Goal: Obtain resource: Download file/media

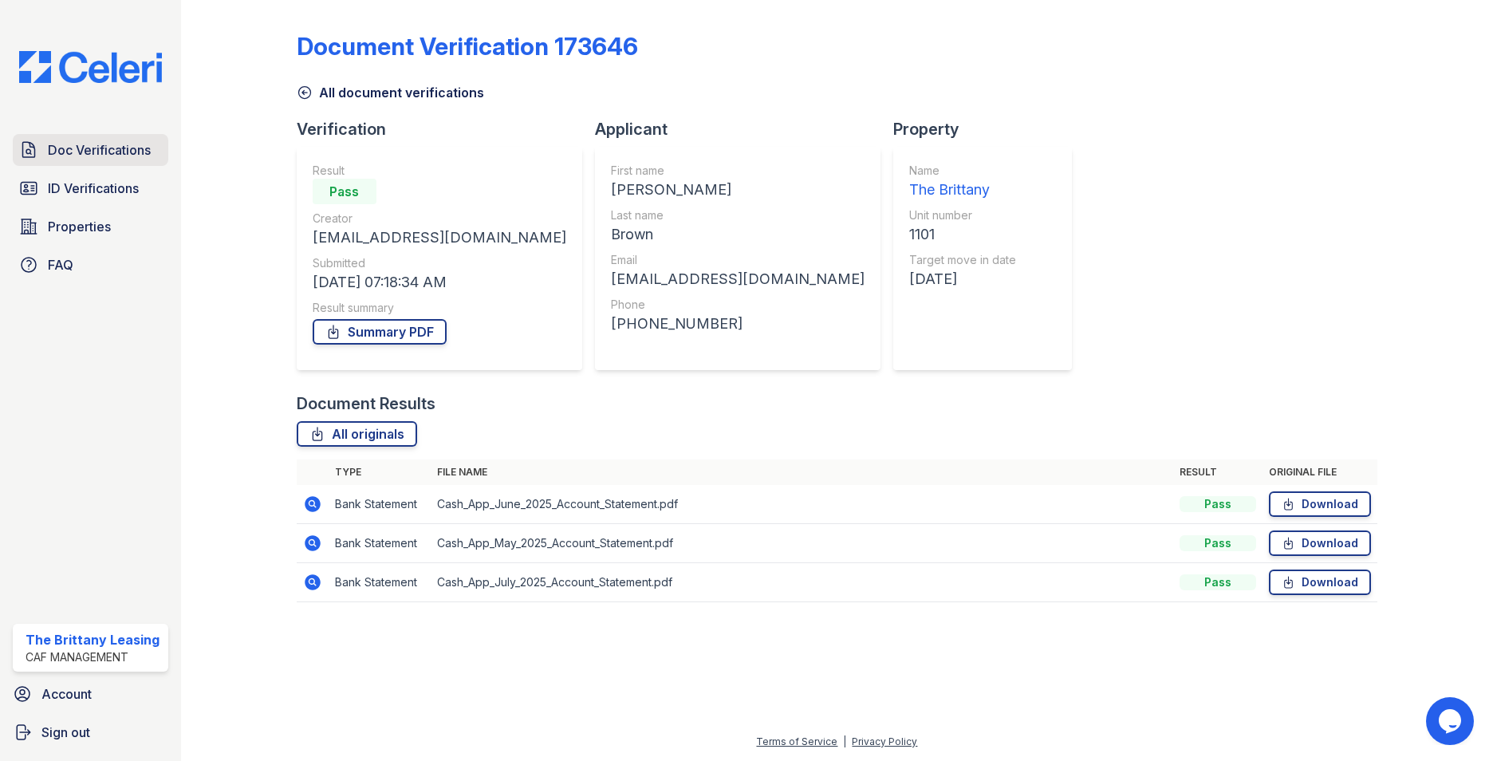
click at [81, 148] on span "Doc Verifications" at bounding box center [99, 149] width 103 height 19
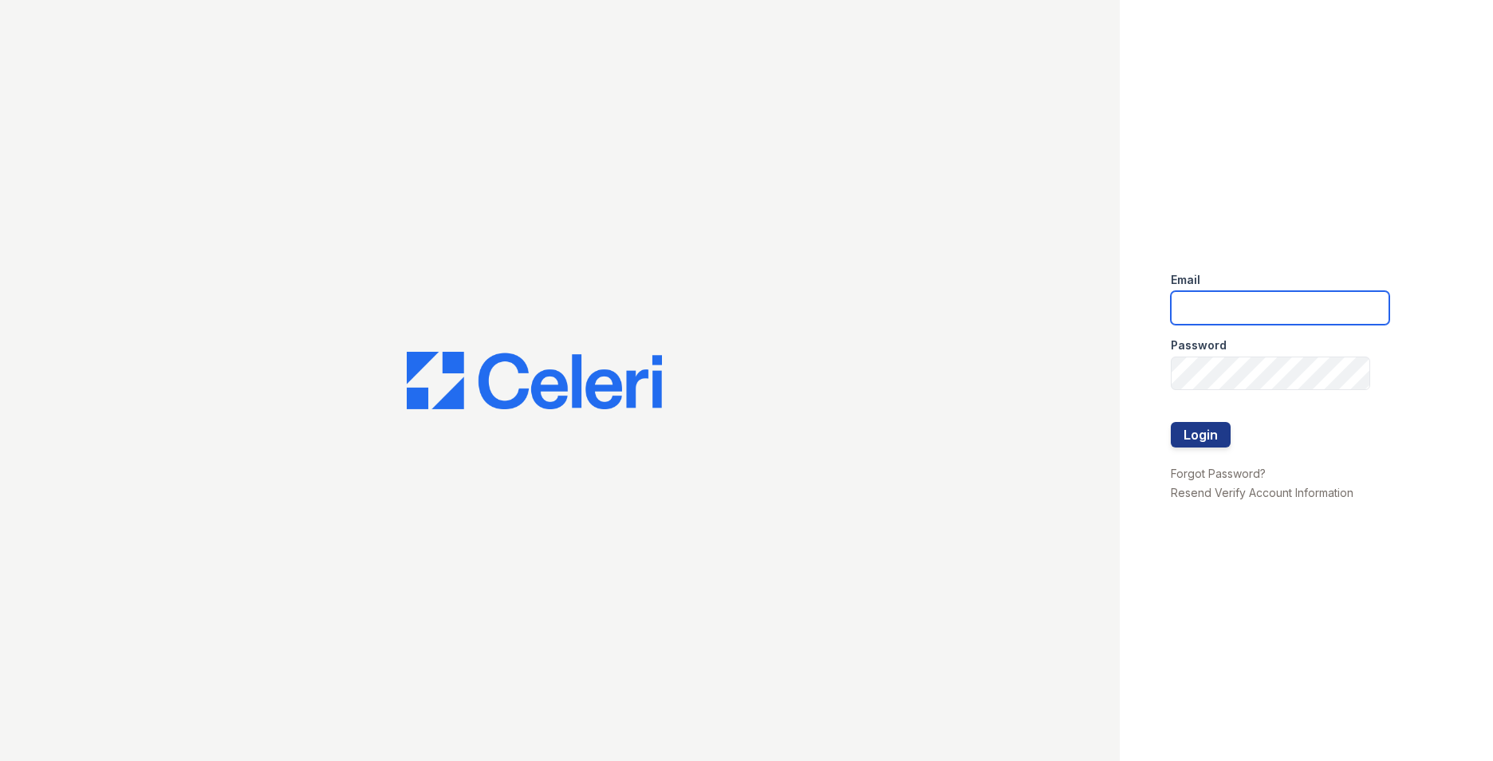
type input "brittany.pm@cafmanagement.com"
click at [1213, 426] on button "Login" at bounding box center [1200, 435] width 60 height 26
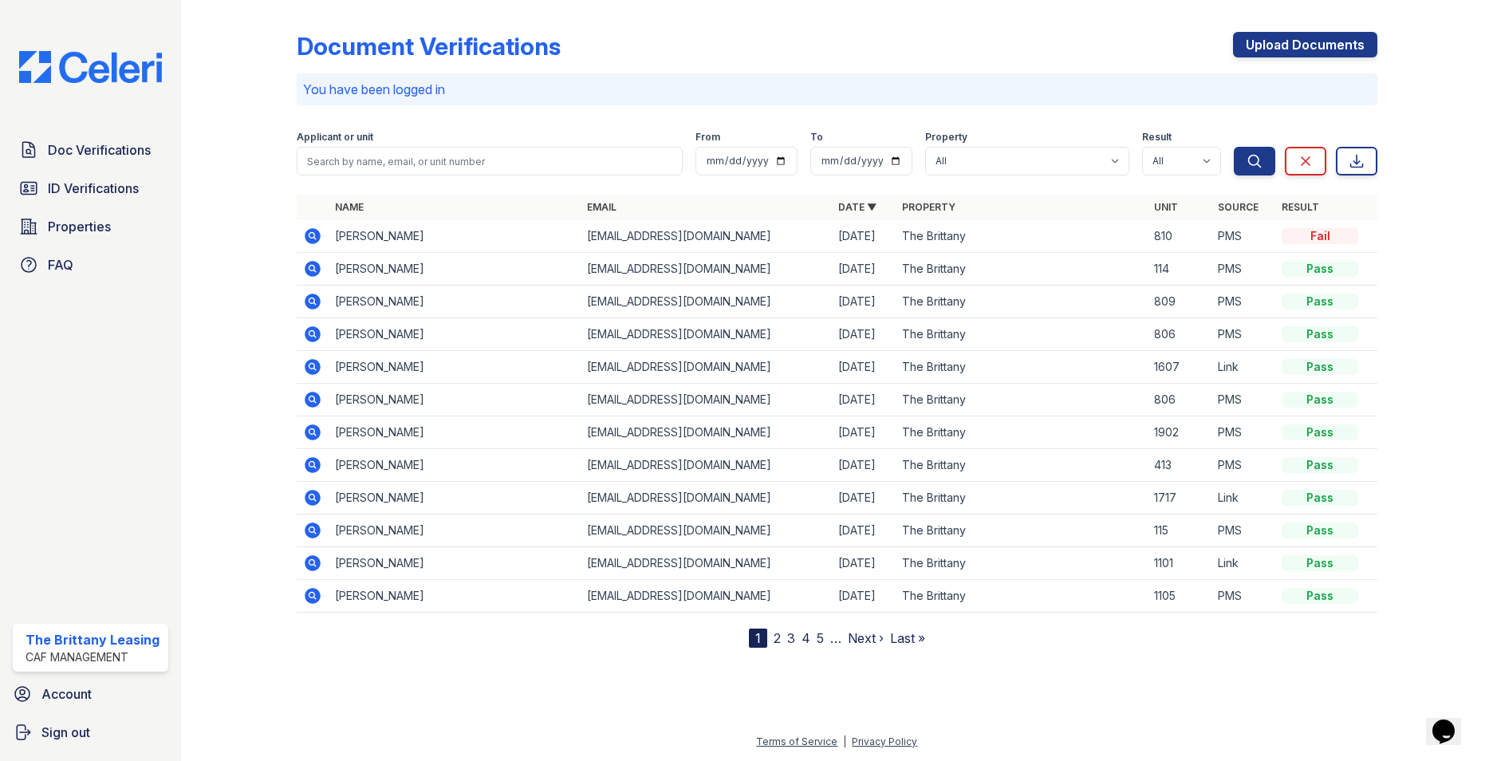
click at [311, 561] on icon at bounding box center [311, 562] width 4 height 4
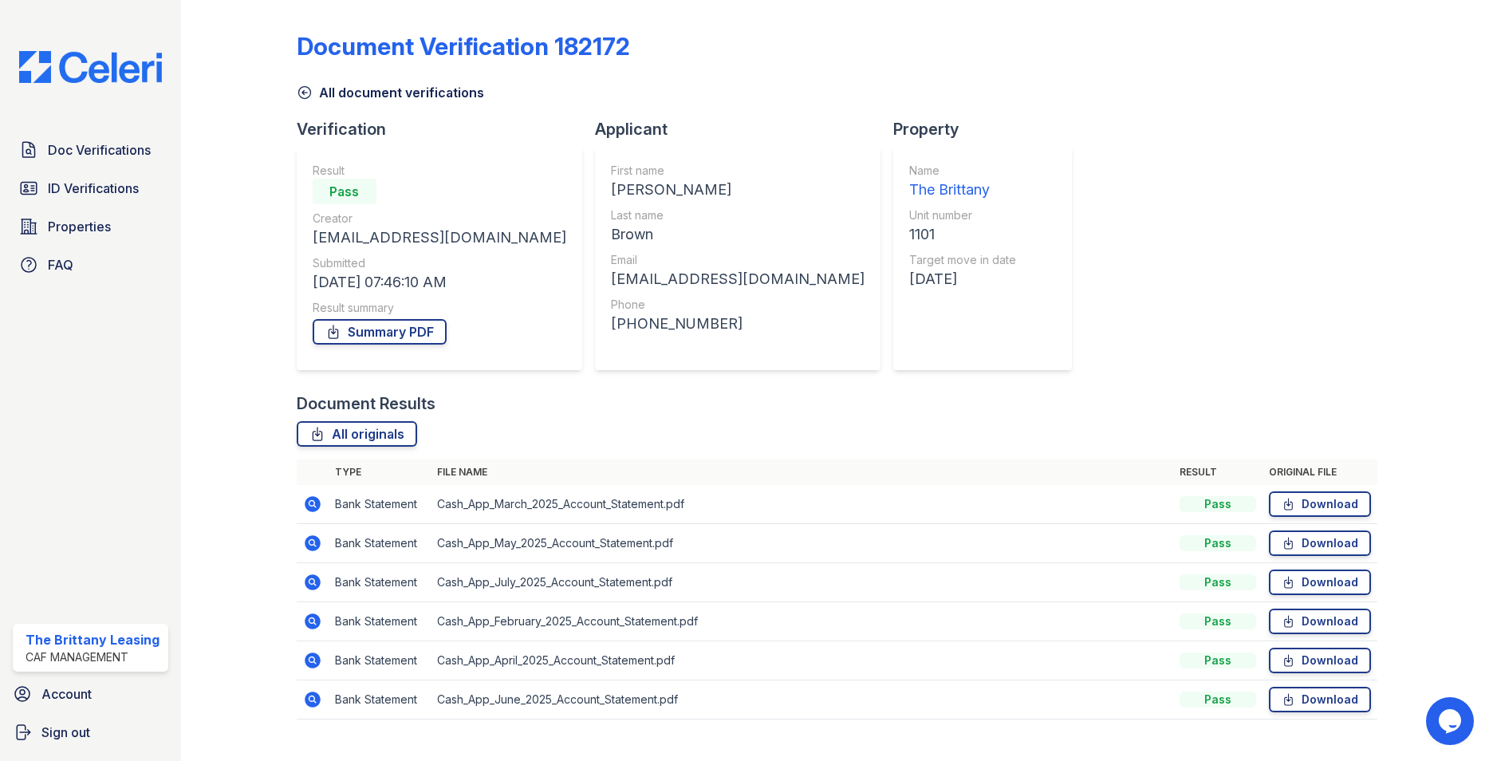
click at [312, 507] on icon at bounding box center [313, 504] width 16 height 16
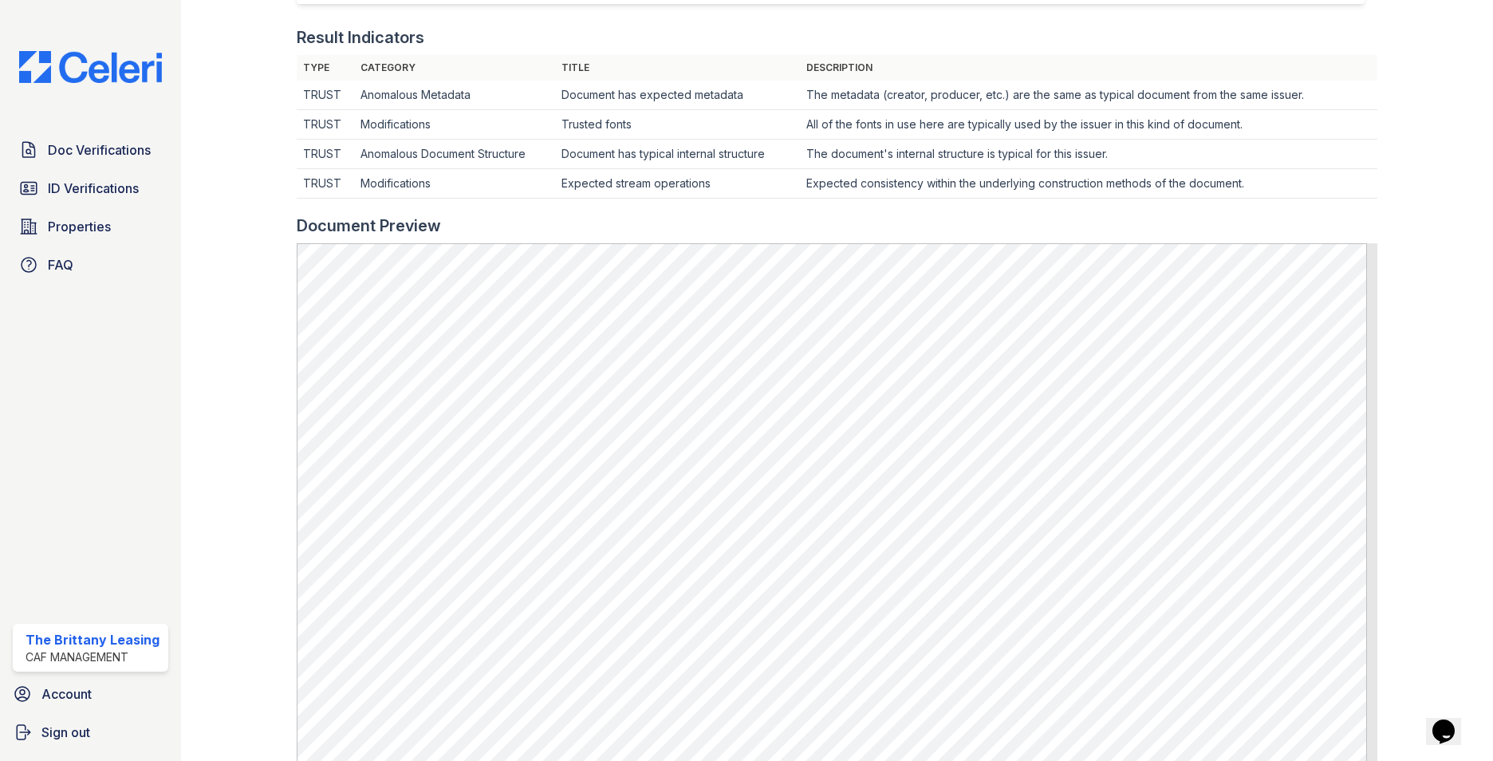
scroll to position [558, 0]
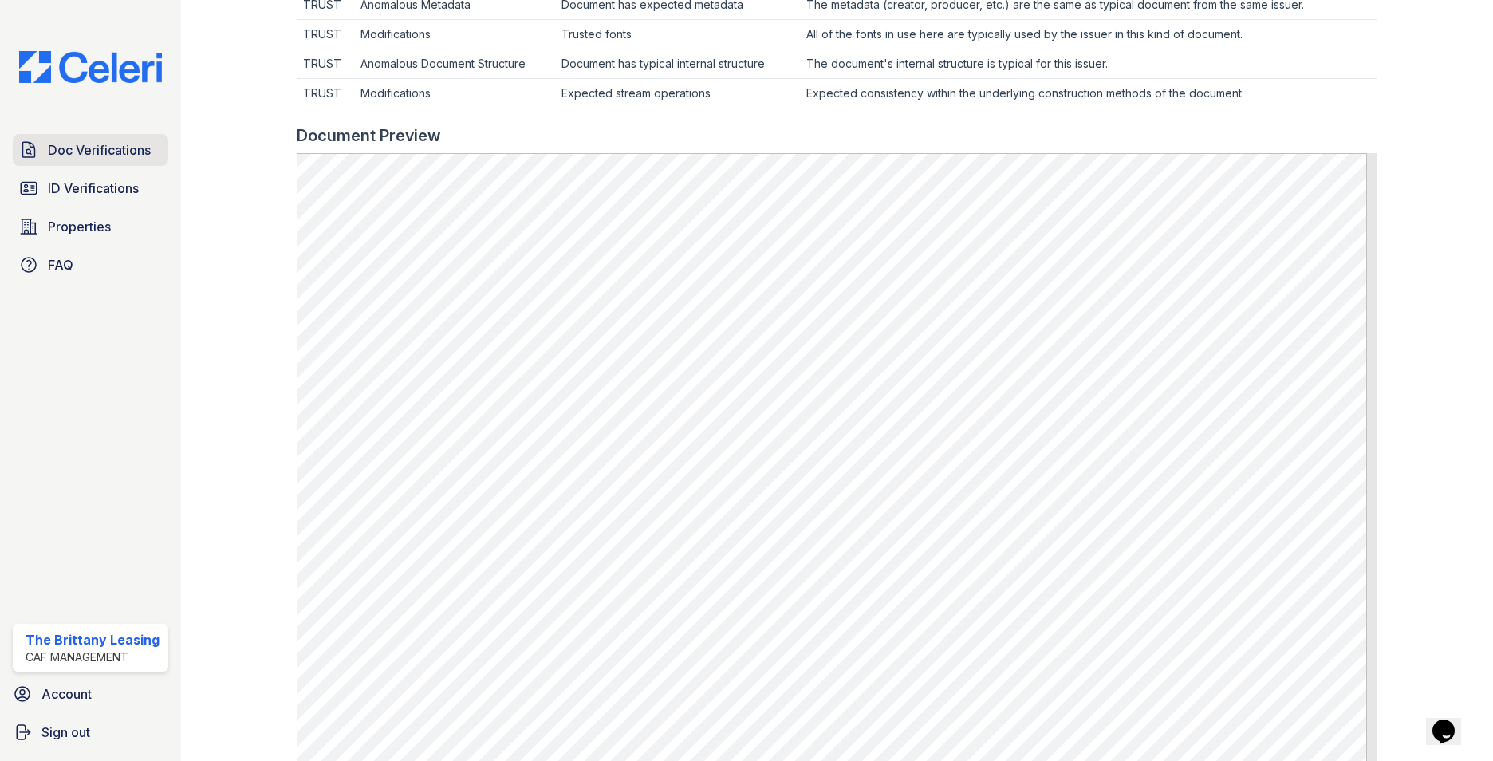
click at [98, 146] on span "Doc Verifications" at bounding box center [99, 149] width 103 height 19
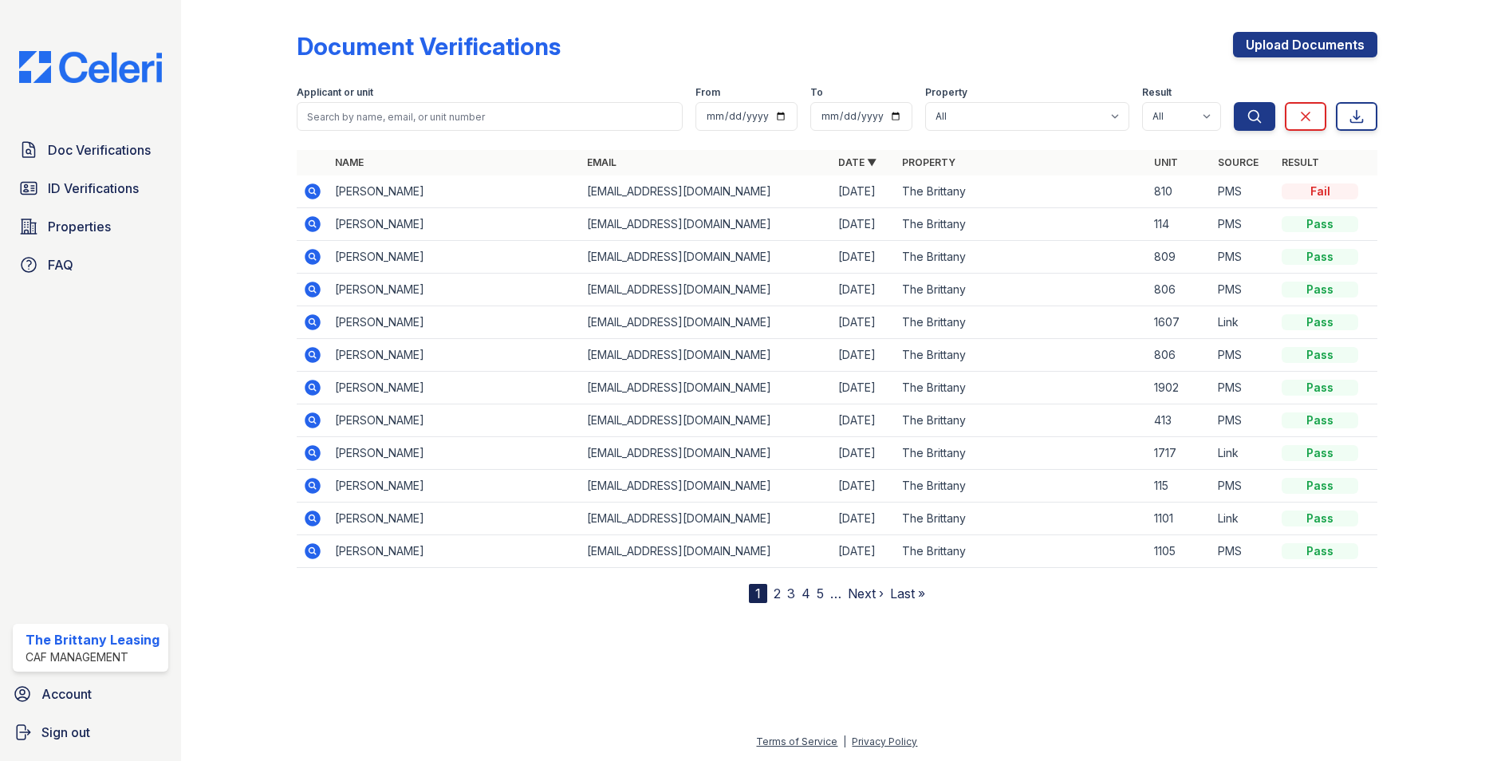
click at [317, 519] on icon at bounding box center [313, 518] width 16 height 16
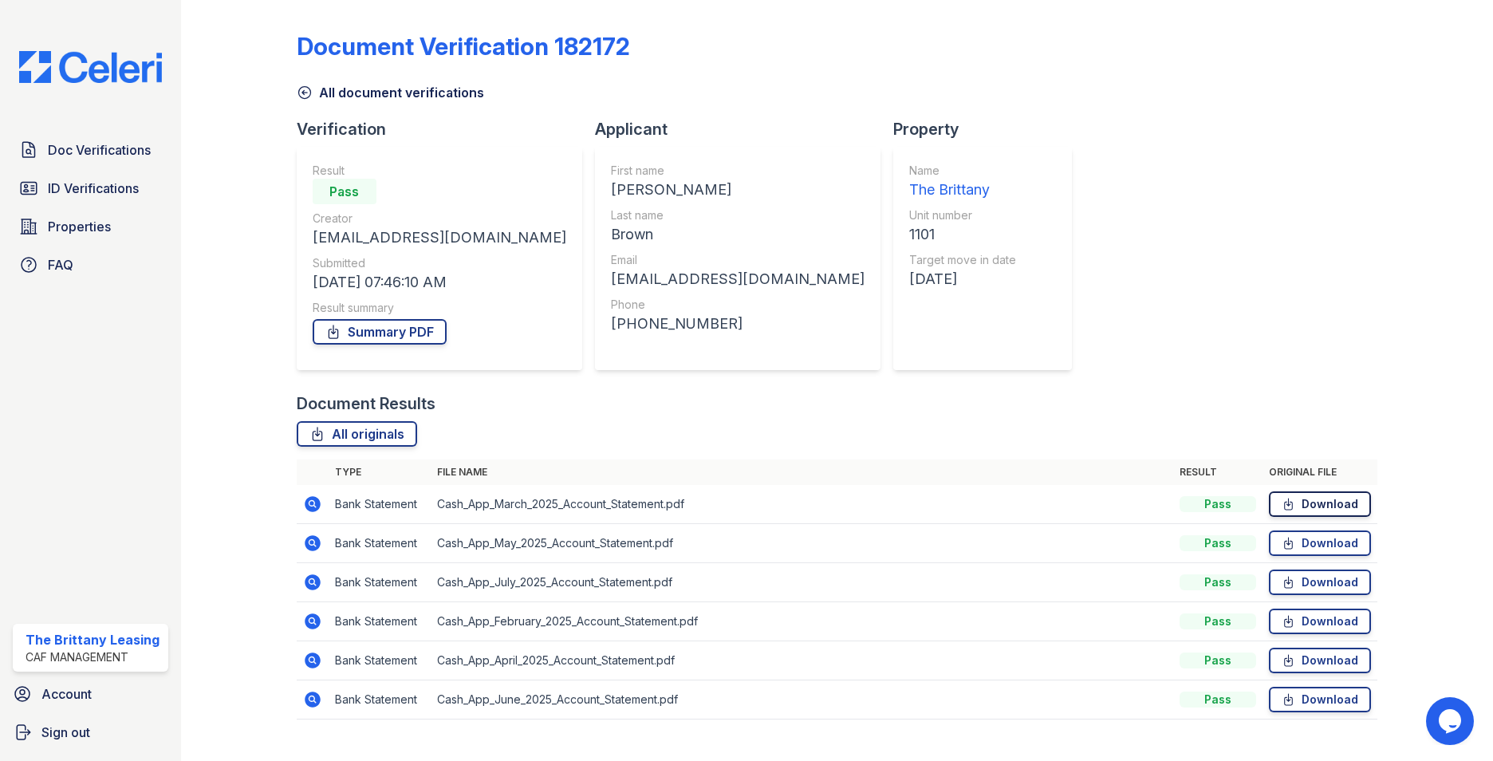
click at [1269, 506] on link "Download" at bounding box center [1320, 504] width 102 height 26
click at [1404, 569] on div at bounding box center [1422, 370] width 90 height 729
click at [408, 332] on link "Summary PDF" at bounding box center [380, 332] width 134 height 26
click at [380, 332] on link "Summary PDF" at bounding box center [380, 332] width 134 height 26
click at [1281, 507] on icon at bounding box center [1288, 504] width 14 height 16
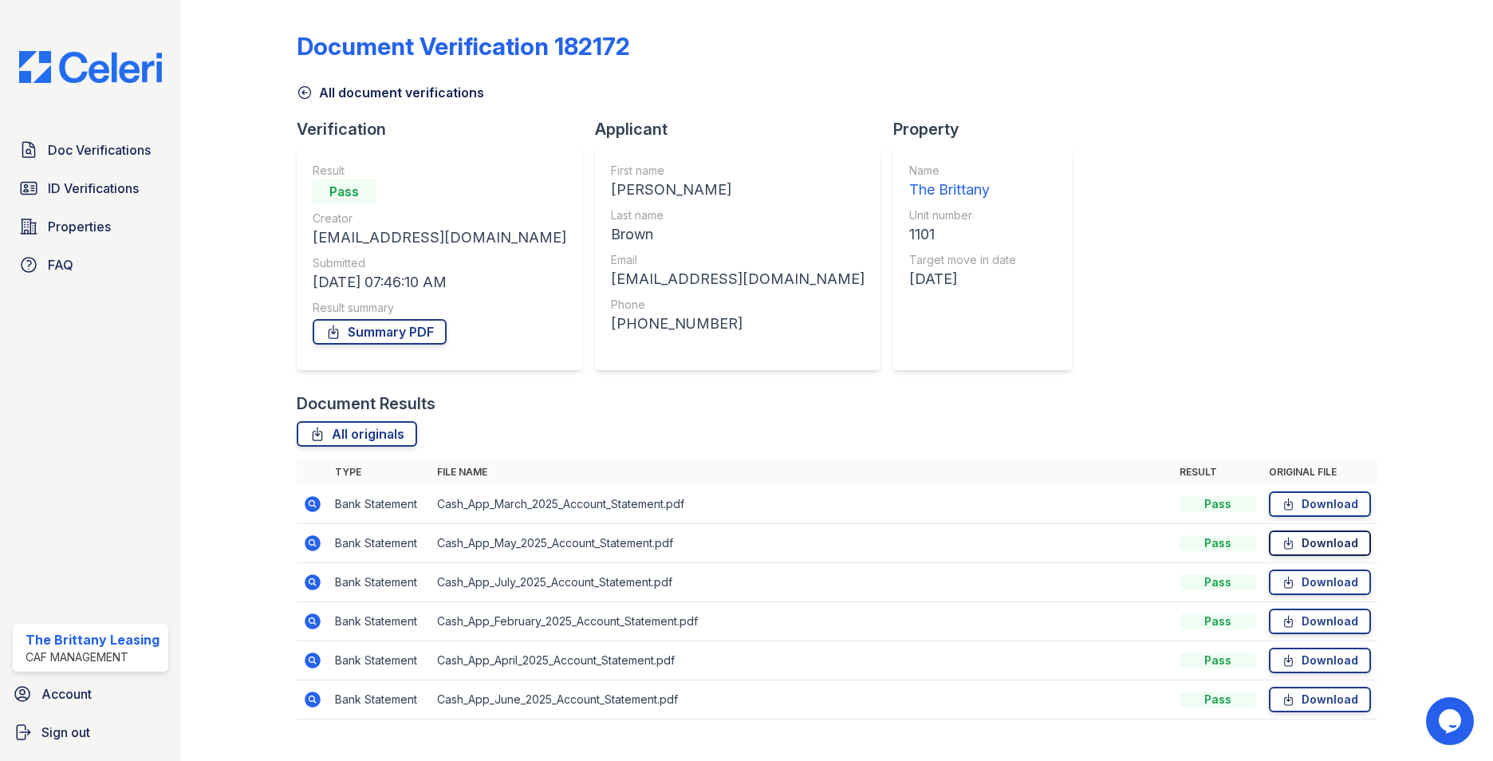
click at [1281, 545] on icon at bounding box center [1288, 543] width 14 height 16
click at [1281, 581] on icon at bounding box center [1288, 582] width 14 height 16
click at [1281, 623] on icon at bounding box center [1288, 621] width 14 height 16
click at [1284, 658] on icon at bounding box center [1288, 660] width 8 height 11
click at [1281, 696] on icon at bounding box center [1288, 699] width 14 height 16
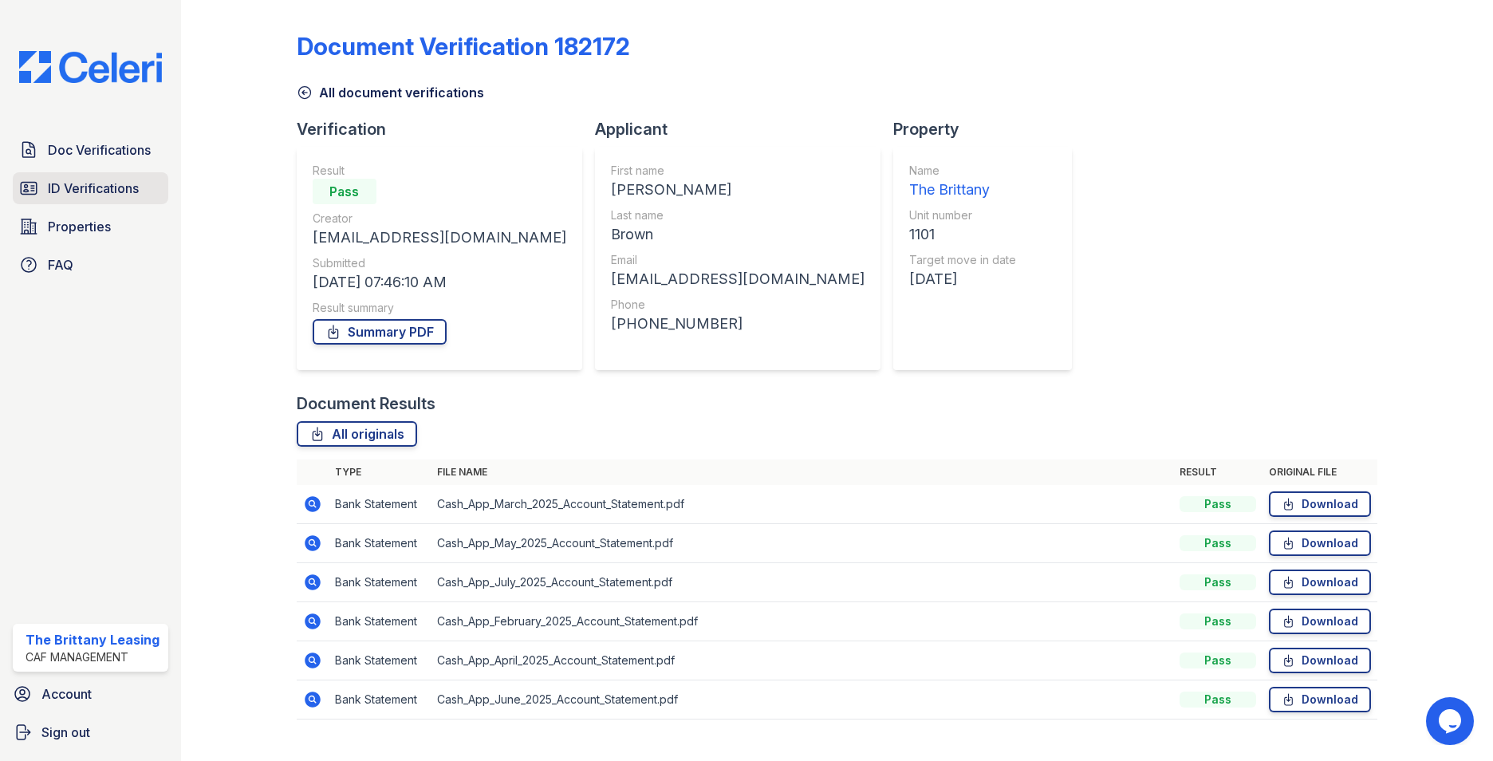
click at [94, 187] on span "ID Verifications" at bounding box center [93, 188] width 91 height 19
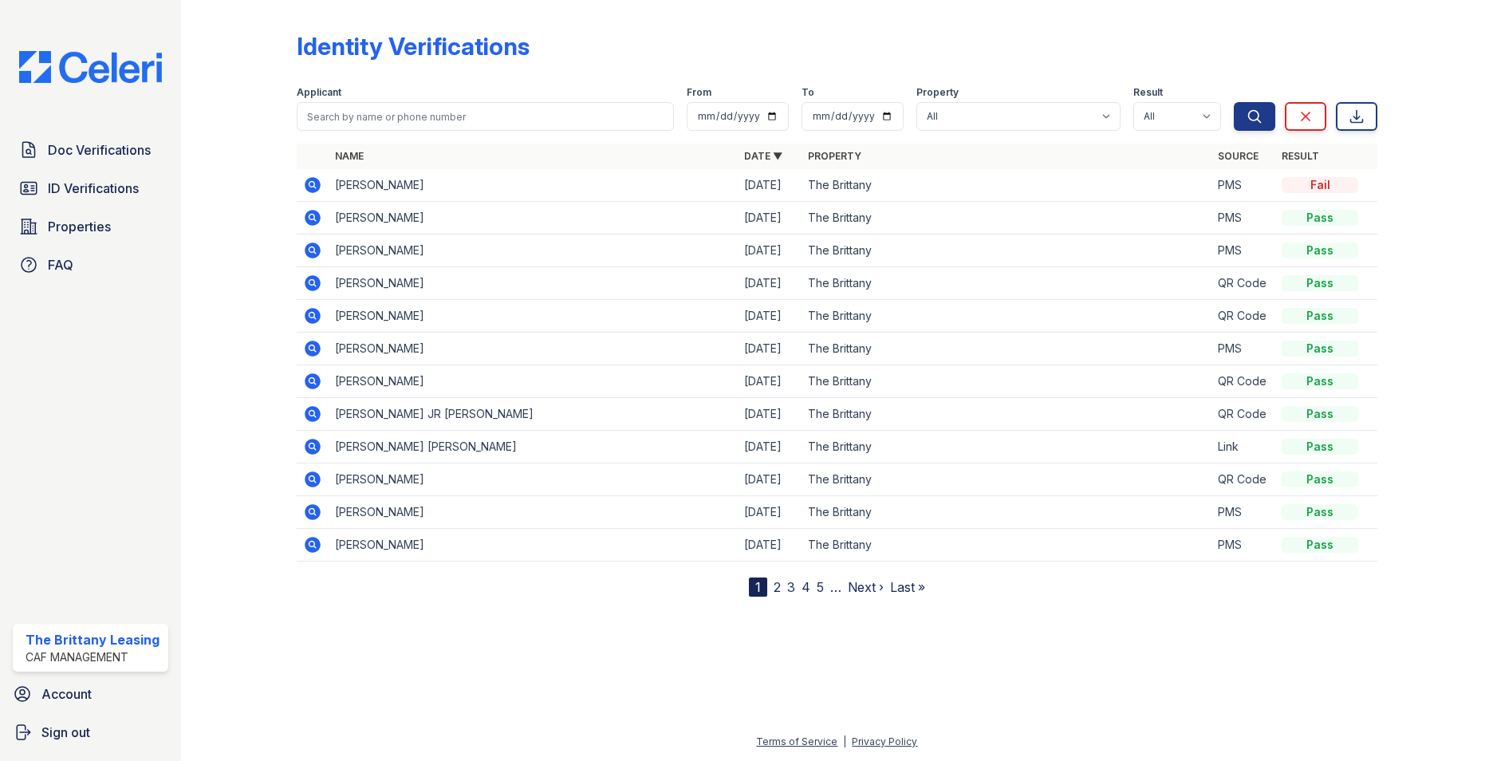
click at [776, 581] on link "2" at bounding box center [776, 587] width 7 height 16
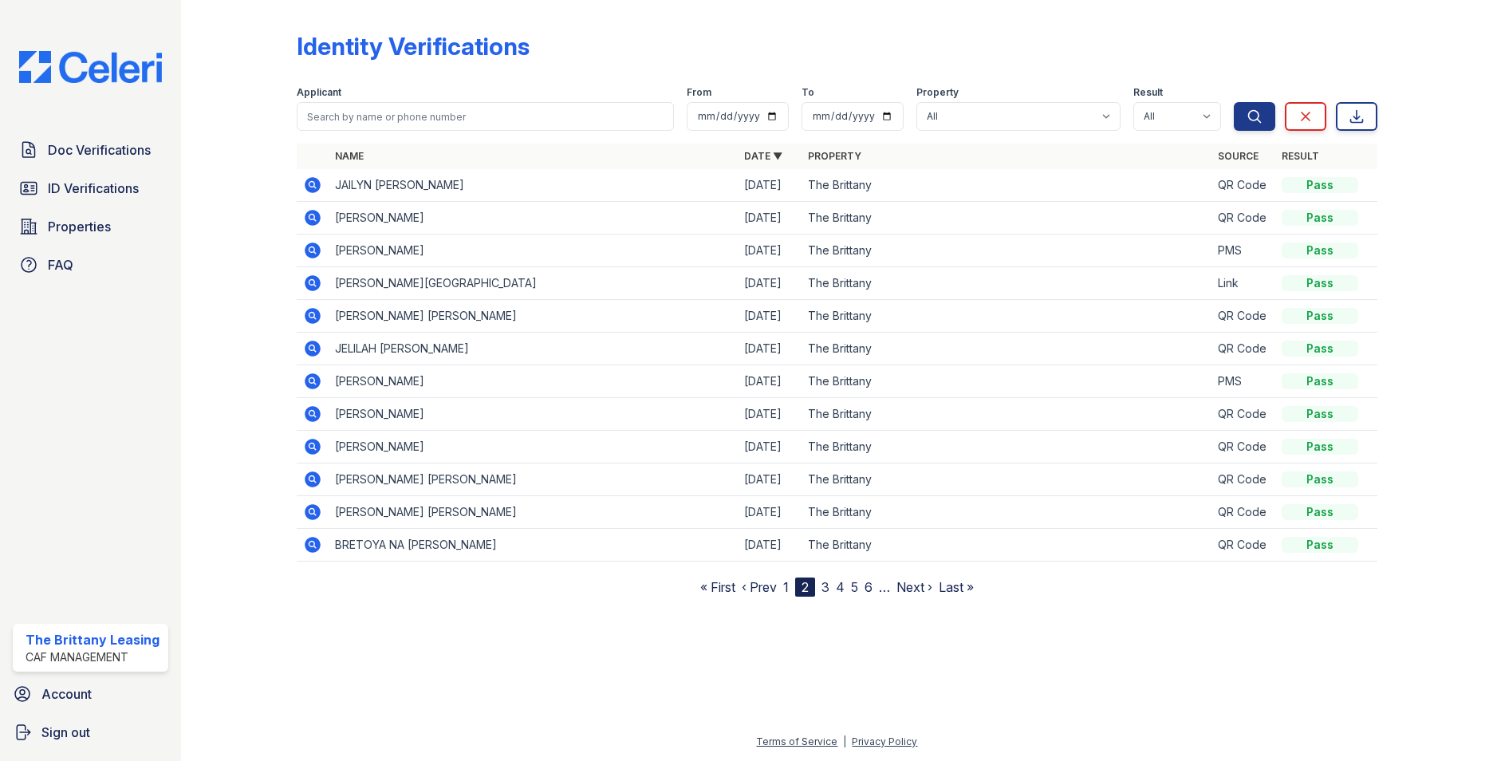
click at [827, 585] on link "3" at bounding box center [825, 587] width 8 height 16
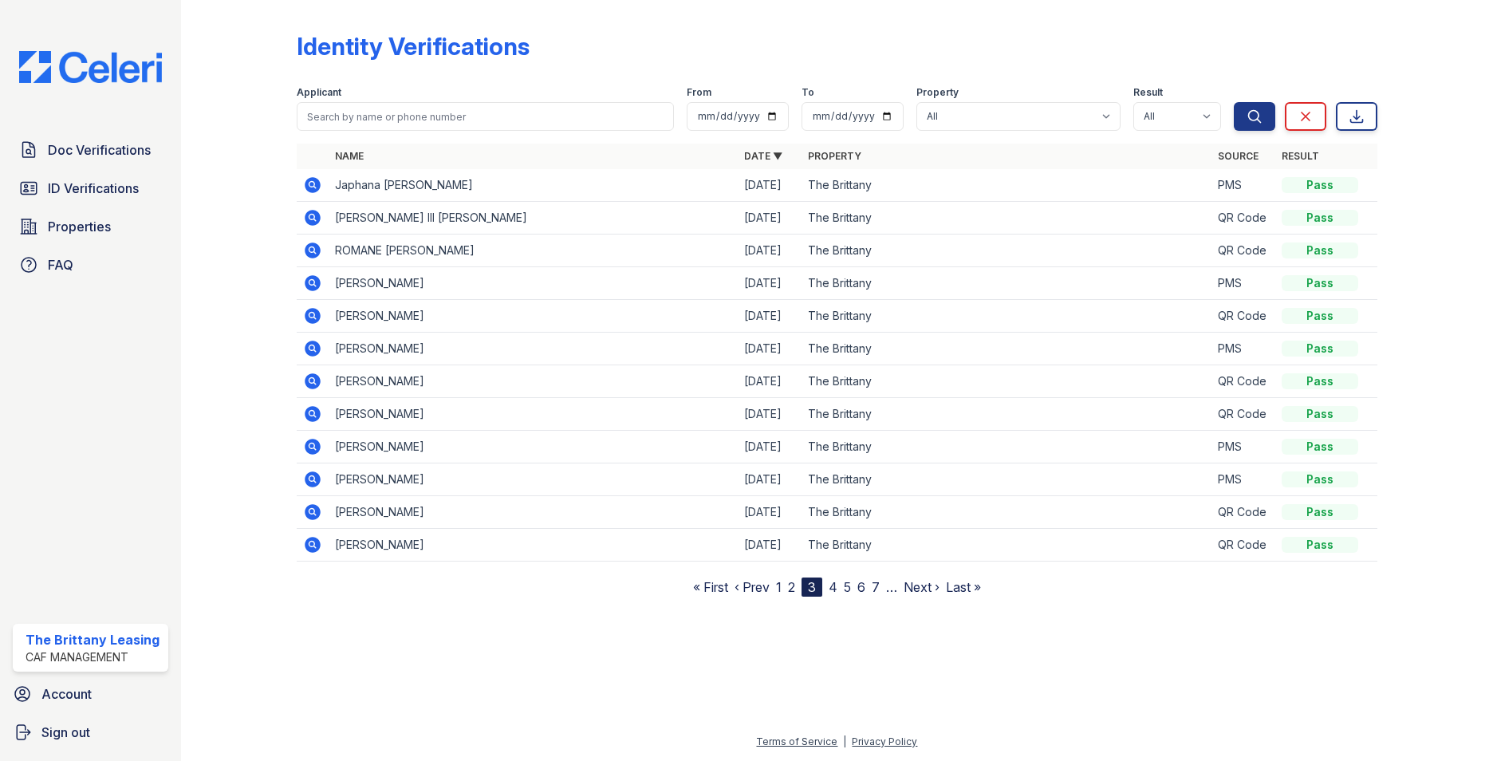
click at [316, 450] on icon at bounding box center [313, 447] width 16 height 16
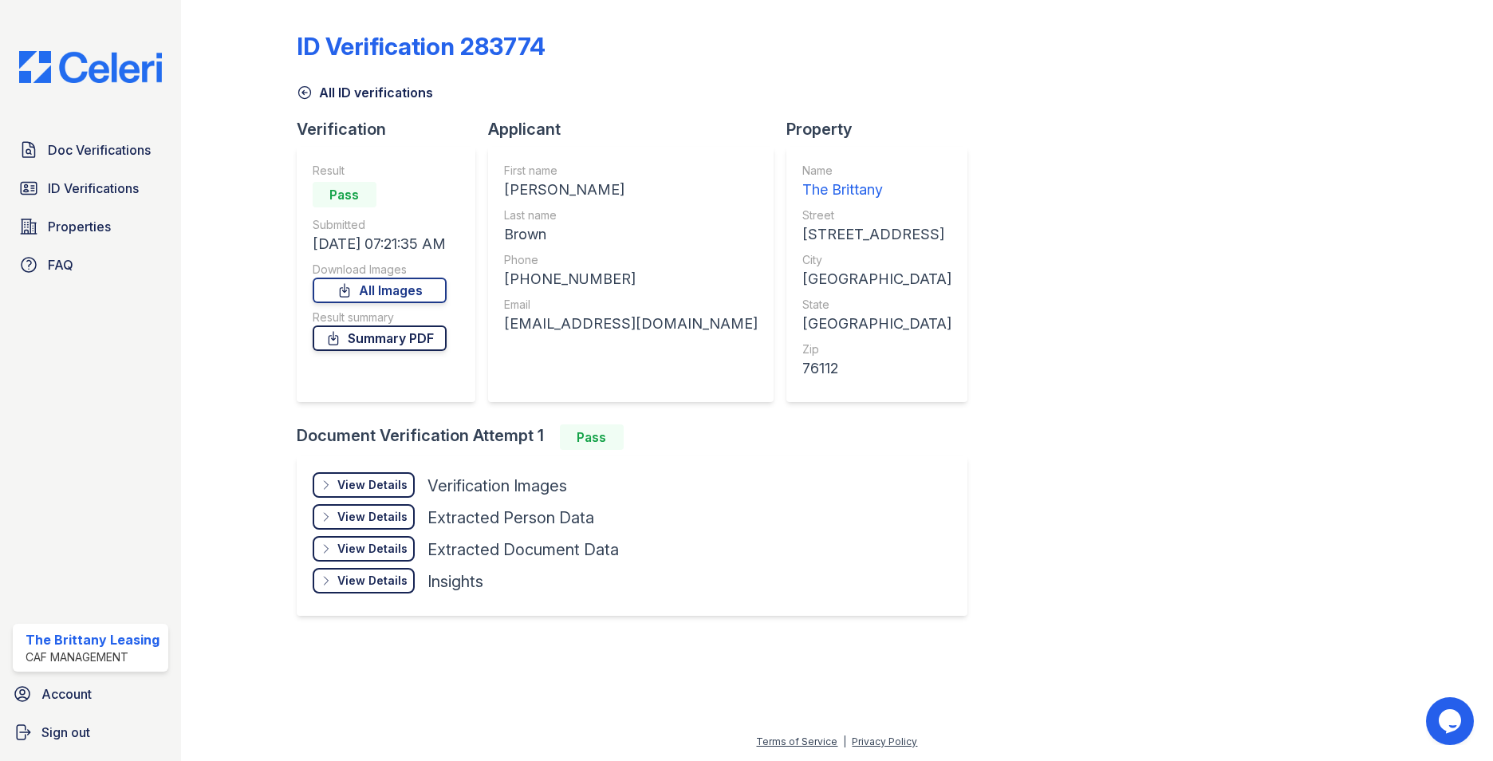
click at [373, 328] on link "Summary PDF" at bounding box center [380, 338] width 134 height 26
click at [478, 416] on div "Verification Result Pass Submitted 08/07/25 07:21:35 AM Download Images All Ima…" at bounding box center [392, 271] width 191 height 306
